Goal: Task Accomplishment & Management: Complete application form

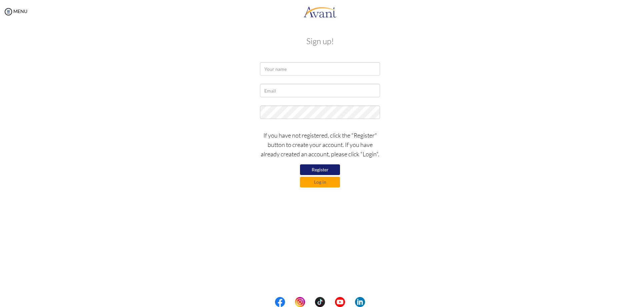
click at [323, 168] on button "Register" at bounding box center [320, 169] width 40 height 11
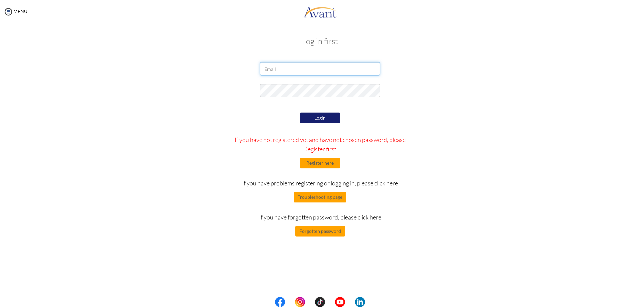
click at [304, 68] on input "email" at bounding box center [320, 68] width 120 height 13
type input "a"
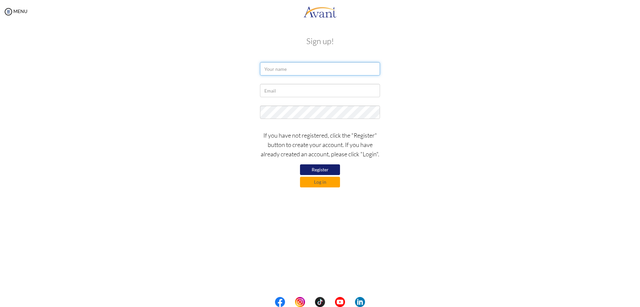
click at [304, 68] on input "text" at bounding box center [320, 68] width 120 height 13
type input "ali duran ozcan"
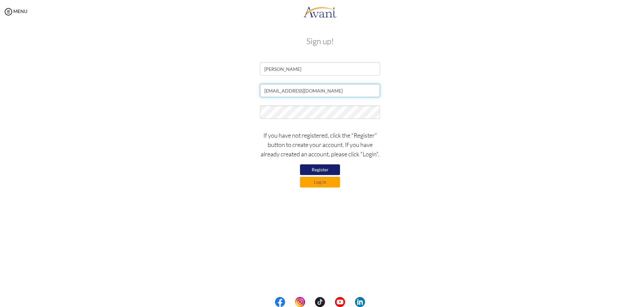
type input "aliduranpx@gmail.com"
click at [323, 166] on button "Register" at bounding box center [320, 169] width 40 height 11
click at [312, 184] on button "Log in" at bounding box center [320, 181] width 40 height 11
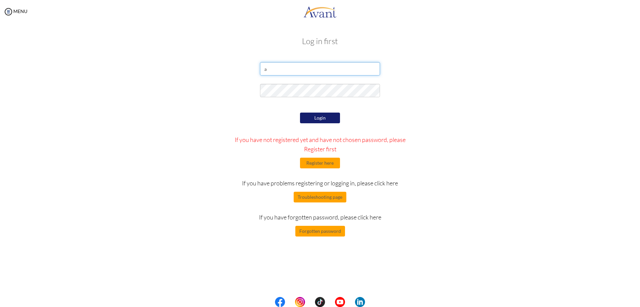
click at [294, 72] on input "a" at bounding box center [320, 68] width 120 height 13
type input "aliduranpx@gmail.com"
click at [320, 115] on button "Login" at bounding box center [320, 117] width 40 height 11
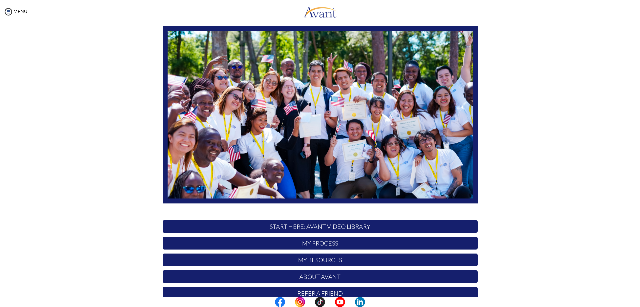
scroll to position [64, 0]
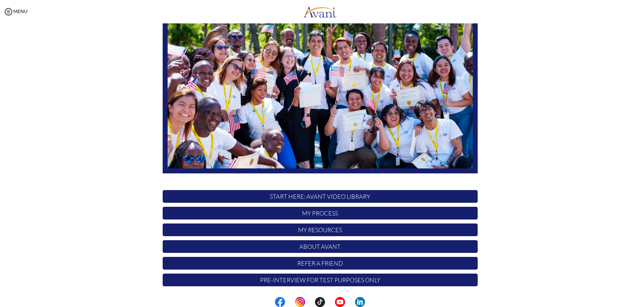
click at [325, 228] on p "My Resources" at bounding box center [320, 229] width 315 height 13
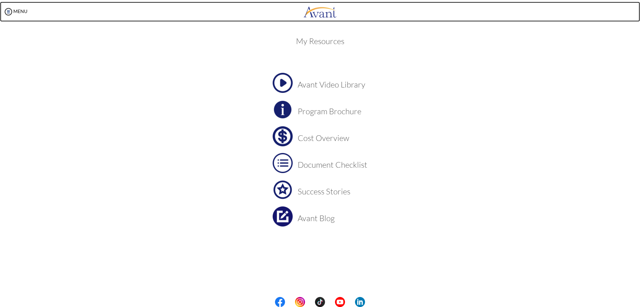
click at [310, 13] on img at bounding box center [320, 12] width 33 height 20
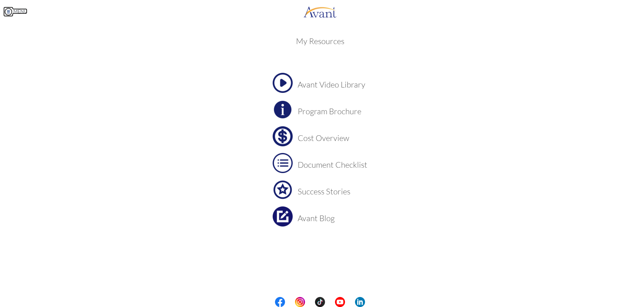
click at [22, 12] on link "MENU" at bounding box center [15, 11] width 24 height 6
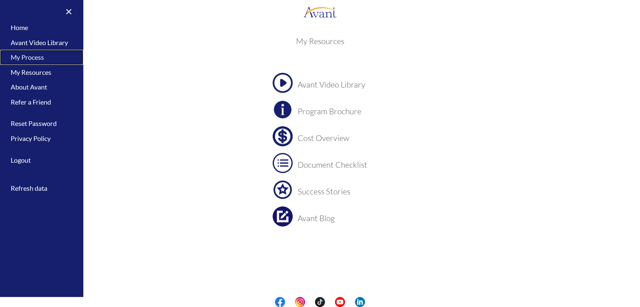
click at [33, 54] on link "My Process" at bounding box center [41, 57] width 83 height 15
